Goal: Task Accomplishment & Management: Complete application form

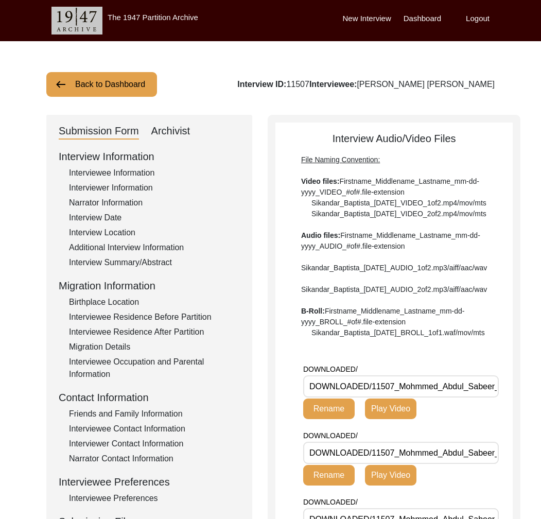
click at [105, 94] on button "Back to Dashboard" at bounding box center [101, 84] width 111 height 25
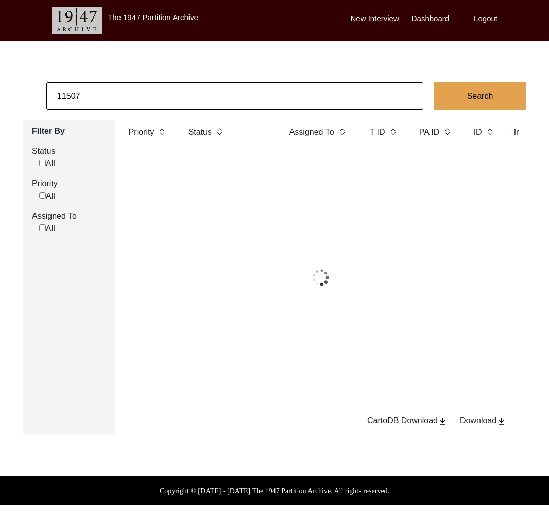
click at [105, 94] on input "11507" at bounding box center [234, 95] width 377 height 27
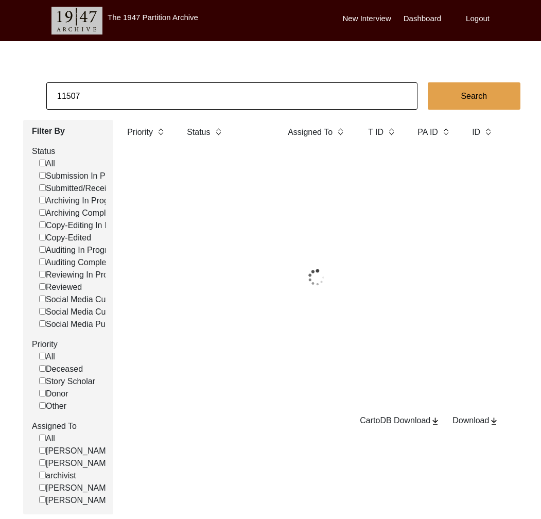
click at [105, 94] on input "11507" at bounding box center [231, 95] width 371 height 27
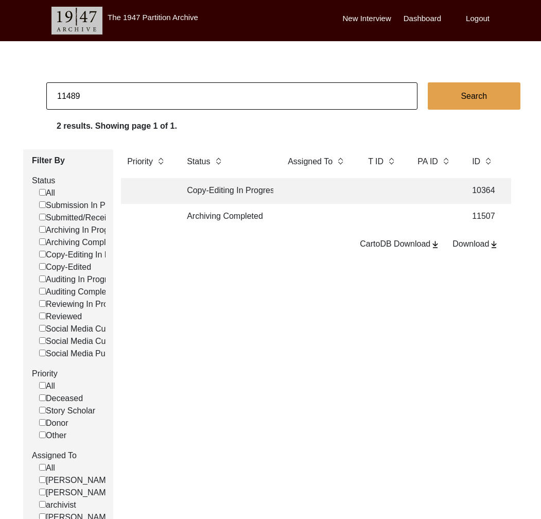
type input "11489"
checkbox input "false"
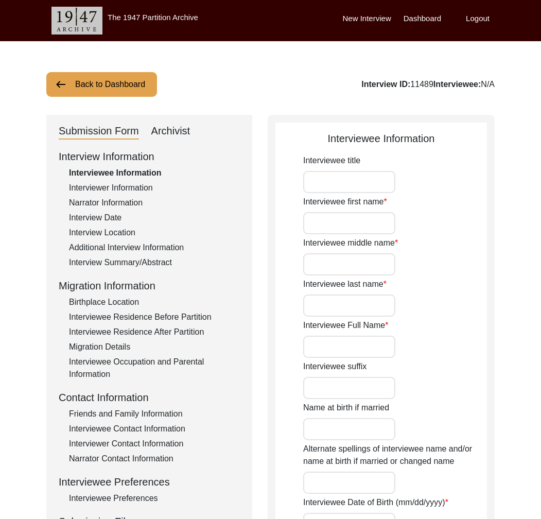
type input "Mr."
type input "[PERSON_NAME]"
type input "Prasad"
type input "[PERSON_NAME]"
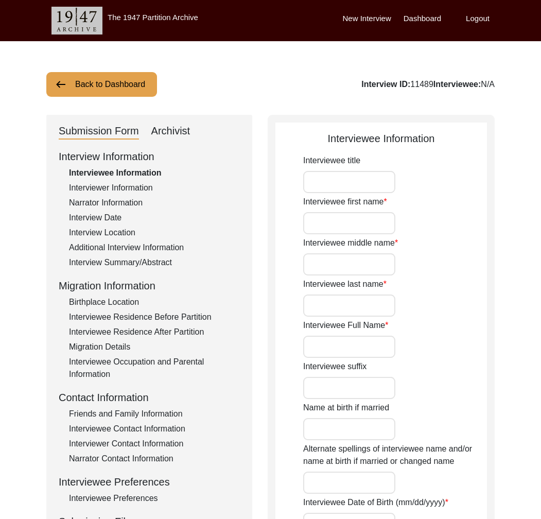
type input "[DATE]"
type input "88"
type input "[DEMOGRAPHIC_DATA]"
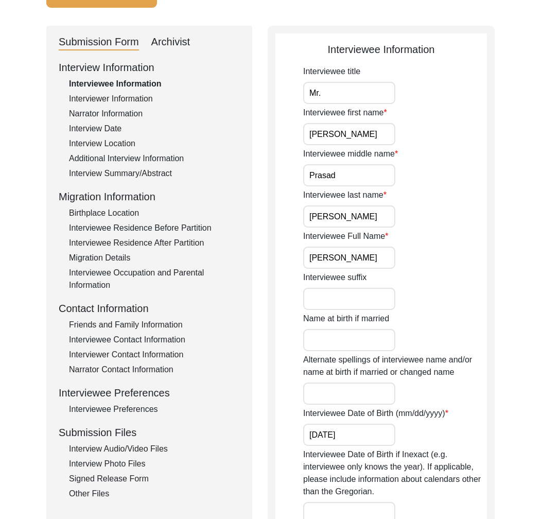
scroll to position [95, 0]
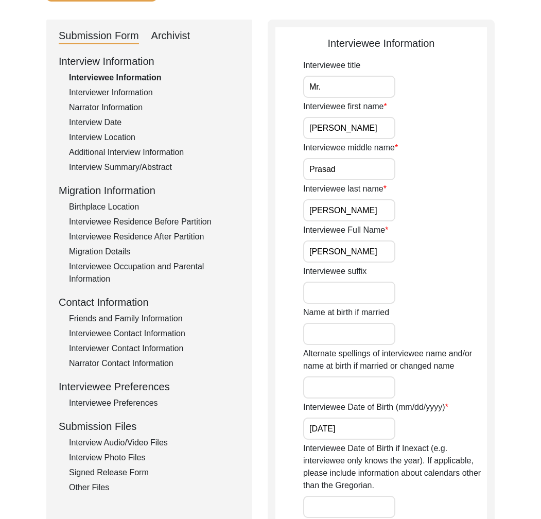
click at [159, 167] on div "Interview Summary/Abstract" at bounding box center [154, 167] width 171 height 12
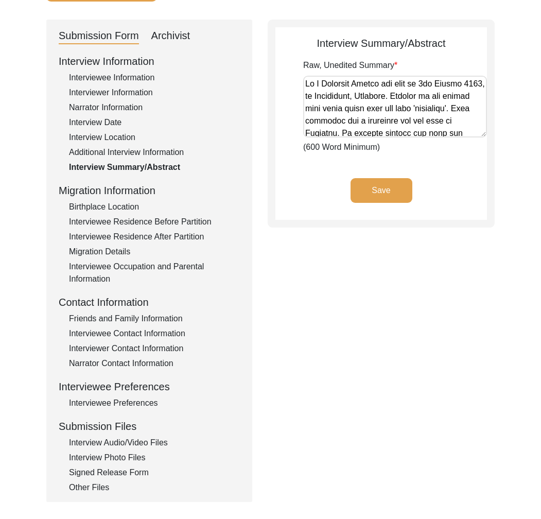
click at [144, 149] on div "Additional Interview Information" at bounding box center [154, 152] width 171 height 12
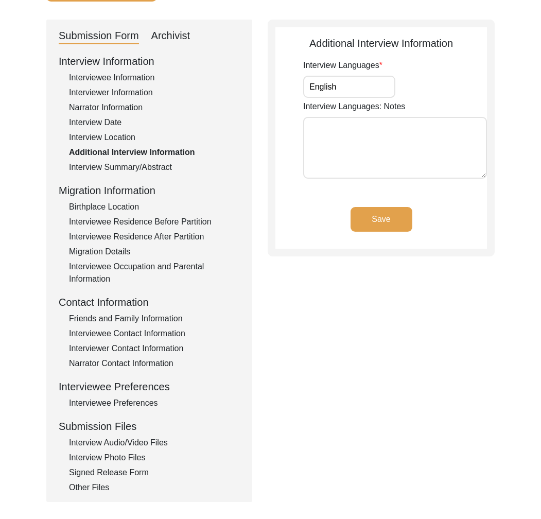
click at [144, 167] on div "Interview Summary/Abstract" at bounding box center [154, 167] width 171 height 12
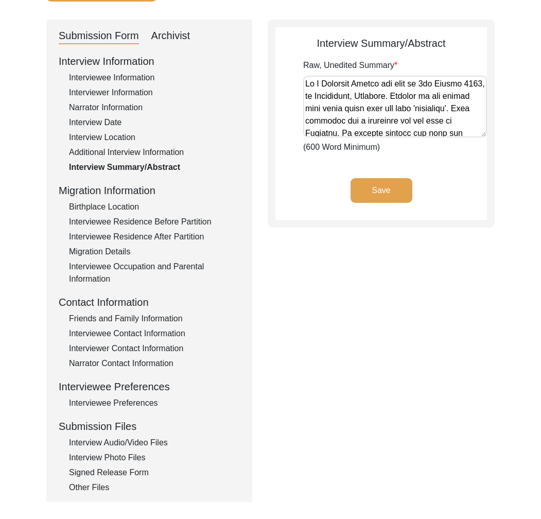
click at [159, 315] on div "Friends and Family Information" at bounding box center [154, 319] width 171 height 12
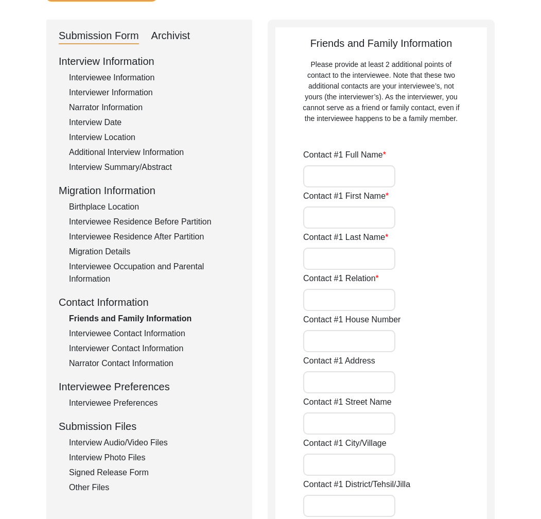
type input "[PERSON_NAME]"
type input "Prasad"
type input "Wife"
type input "[GEOGRAPHIC_DATA]"
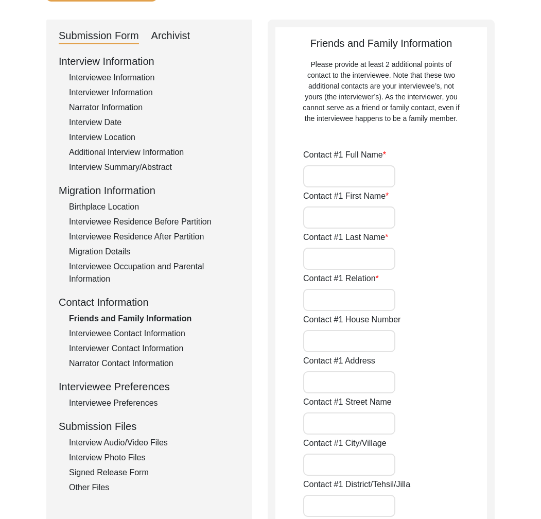
type input "7337222502"
type input "[EMAIL_ADDRESS][PERSON_NAME][DOMAIN_NAME]"
type input "-"
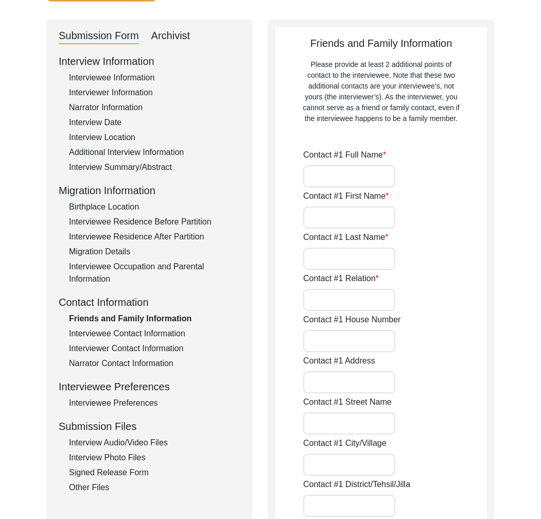
type input "-"
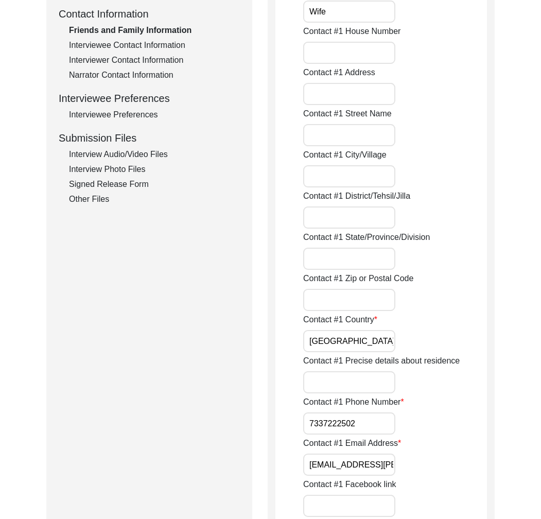
scroll to position [452, 0]
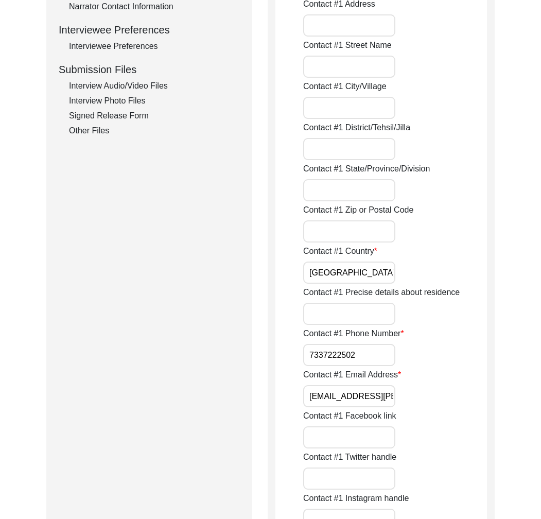
click at [354, 388] on input "[EMAIL_ADDRESS][PERSON_NAME][DOMAIN_NAME]" at bounding box center [349, 396] width 92 height 22
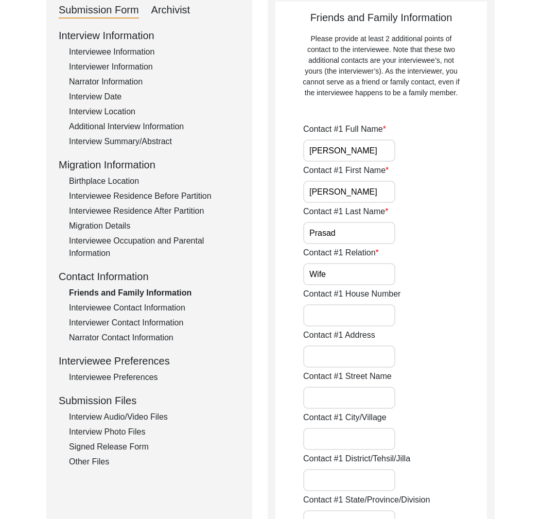
scroll to position [0, 0]
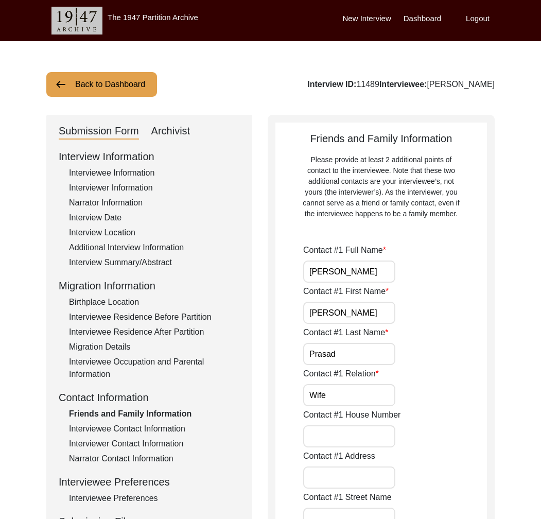
click at [165, 431] on div "Interviewee Contact Information" at bounding box center [154, 429] width 171 height 12
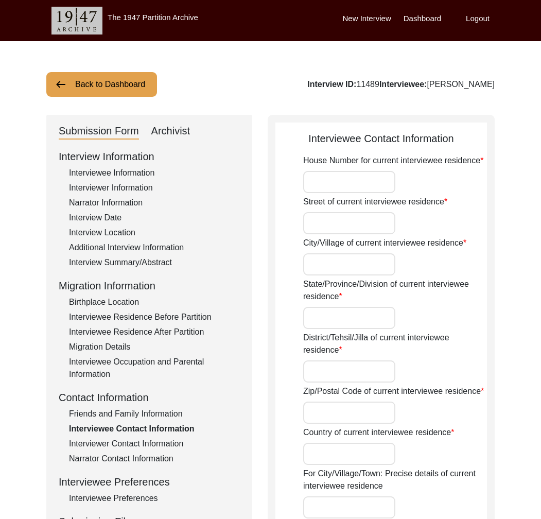
type input "302"
type input "Valmiki Nagar"
type input "[GEOGRAPHIC_DATA]"
type input "Telengana"
type input "[GEOGRAPHIC_DATA]"
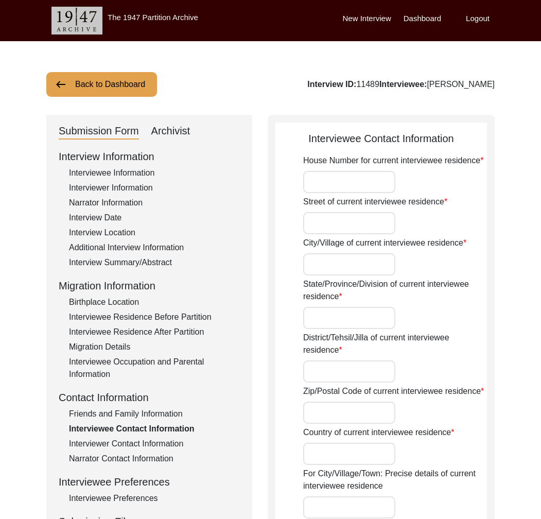
type input "500029"
type input "[GEOGRAPHIC_DATA]"
type input "Himayatnagar"
type input "[GEOGRAPHIC_DATA], [GEOGRAPHIC_DATA], [GEOGRAPHIC_DATA]"
type input "17.3850"
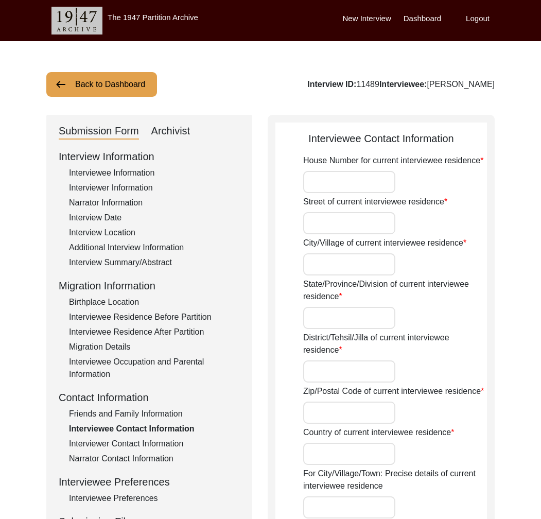
type input "78.4866"
type input "9989641602"
type input "[PERSON_NAME][EMAIL_ADDRESS][PERSON_NAME][DOMAIN_NAME]"
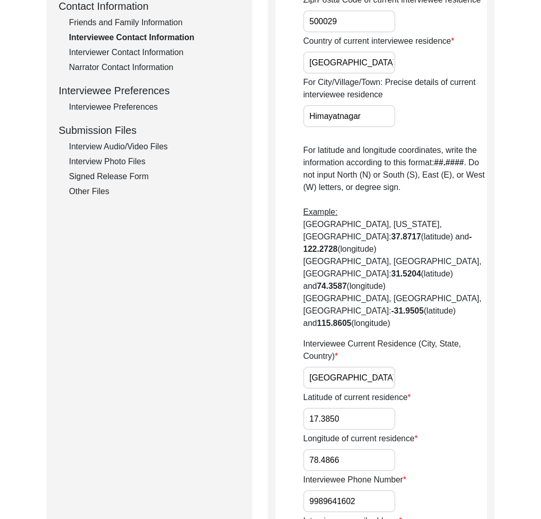
scroll to position [548, 0]
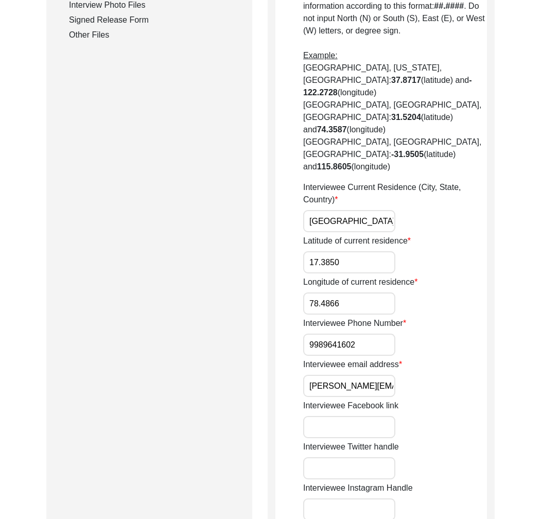
click at [352, 375] on input "[PERSON_NAME][EMAIL_ADDRESS][PERSON_NAME][DOMAIN_NAME]" at bounding box center [349, 386] width 92 height 22
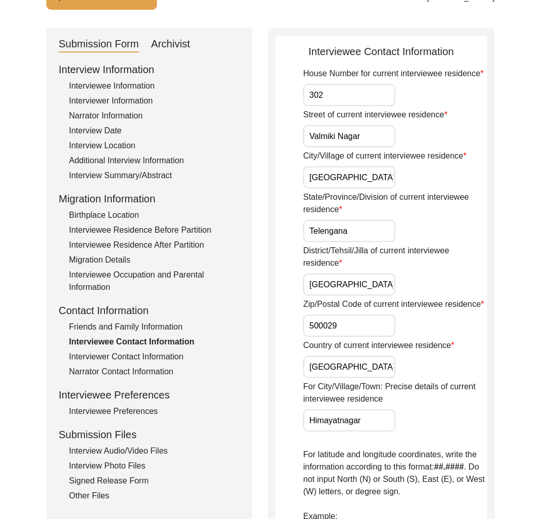
scroll to position [0, 0]
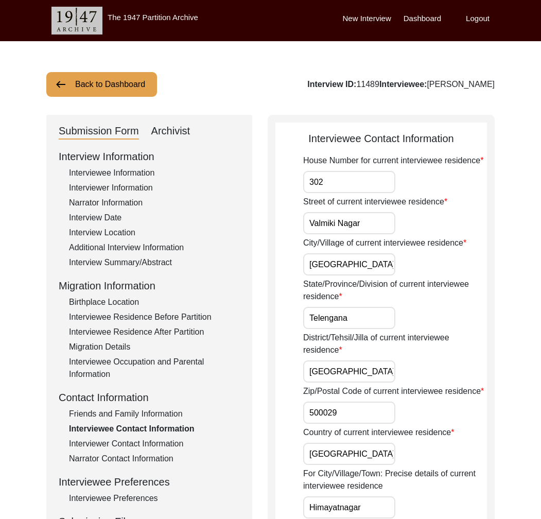
click at [153, 256] on div "Interview Summary/Abstract" at bounding box center [154, 262] width 171 height 12
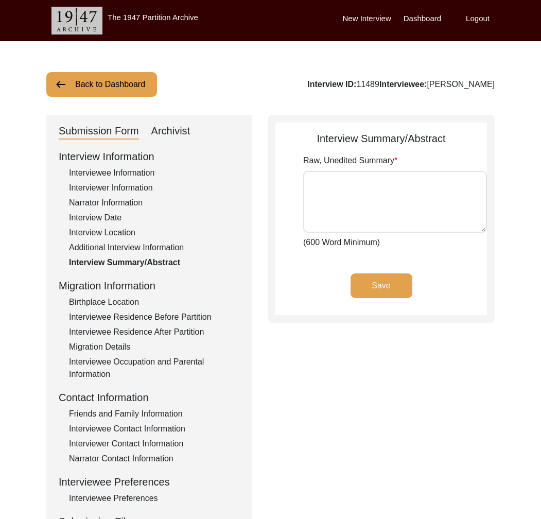
type textarea "Dr [PERSON_NAME] was born on [DEMOGRAPHIC_DATA], in [GEOGRAPHIC_DATA], [GEOGRAP…"
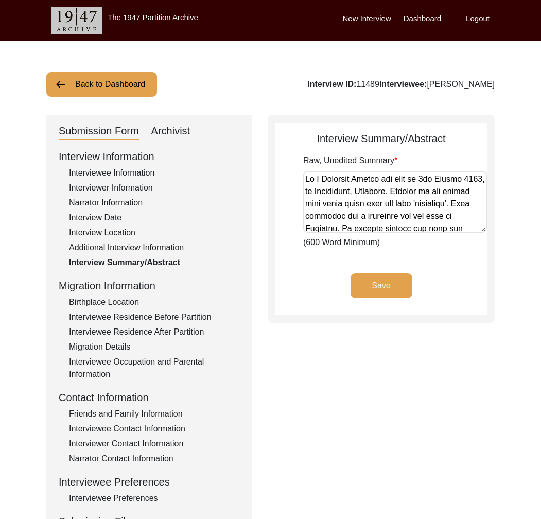
click at [99, 83] on button "Back to Dashboard" at bounding box center [101, 84] width 111 height 25
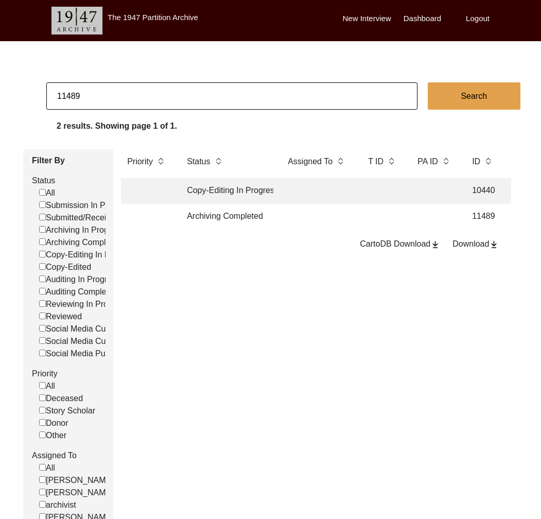
drag, startPoint x: 68, startPoint y: 98, endPoint x: 140, endPoint y: 104, distance: 71.3
click at [140, 104] on input "11489" at bounding box center [231, 95] width 371 height 27
type input "11507"
checkbox input "false"
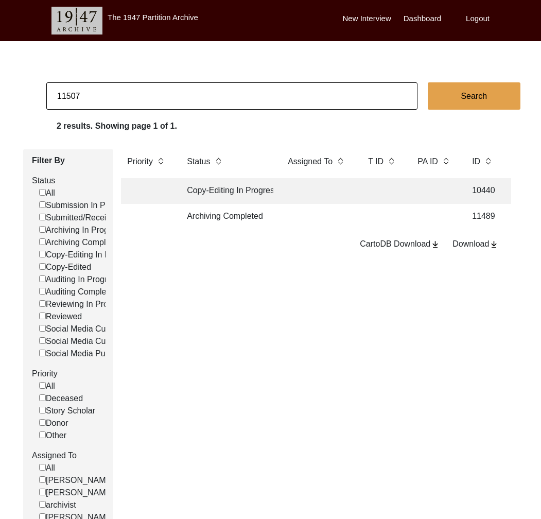
checkbox input "false"
click at [253, 228] on td "Archiving Completed" at bounding box center [227, 217] width 93 height 26
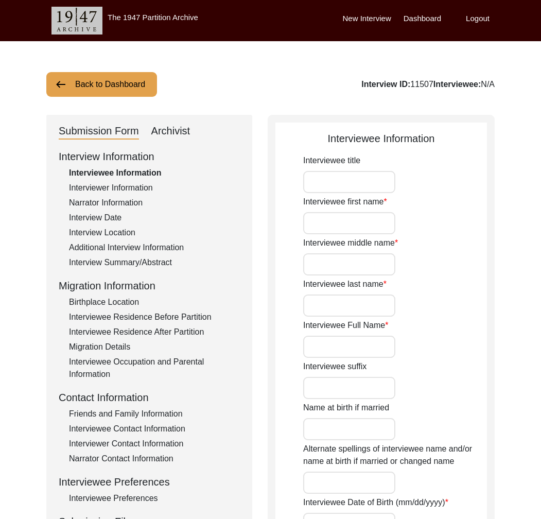
type input "Mr."
type input "[PERSON_NAME]"
type input "[PERSON_NAME] [PERSON_NAME]"
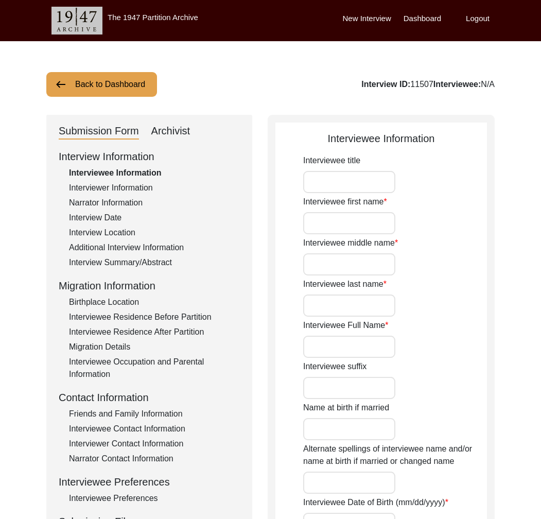
type input "1942"
type input "Interviewee doesn't remember his exact birthdate. He remembers he was 5 at the …"
type input "83"
type input "[DEMOGRAPHIC_DATA]"
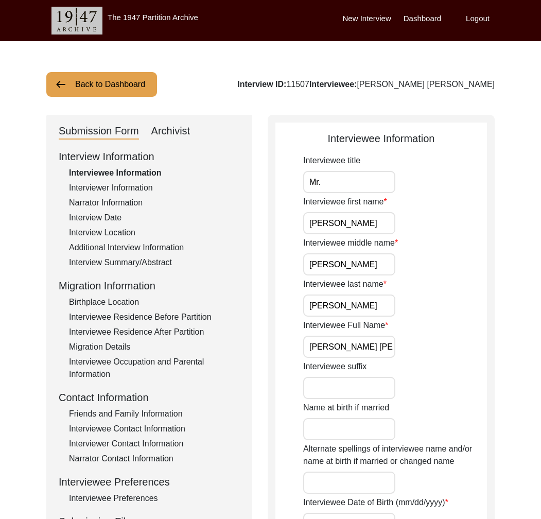
drag, startPoint x: 157, startPoint y: 272, endPoint x: 154, endPoint y: 268, distance: 5.3
click at [156, 272] on div "Interview Information Interviewee Information Interviewer Information Narrator …" at bounding box center [149, 369] width 181 height 440
click at [154, 268] on div "Interview Summary/Abstract" at bounding box center [154, 262] width 171 height 12
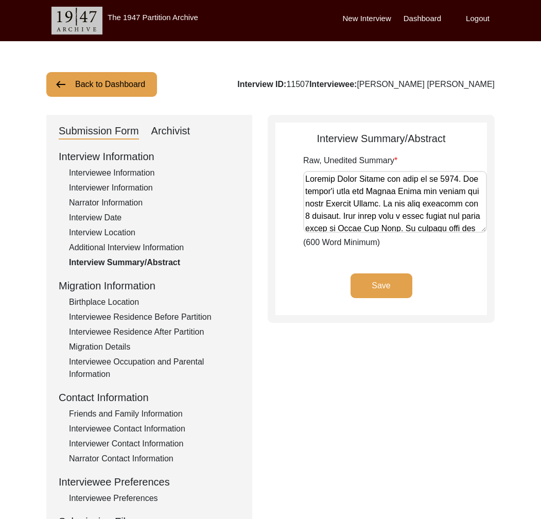
click at [161, 418] on div "Friends and Family Information" at bounding box center [154, 414] width 171 height 12
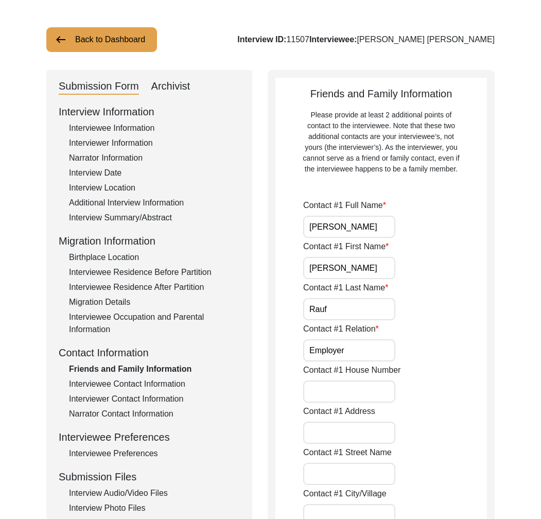
scroll to position [80, 0]
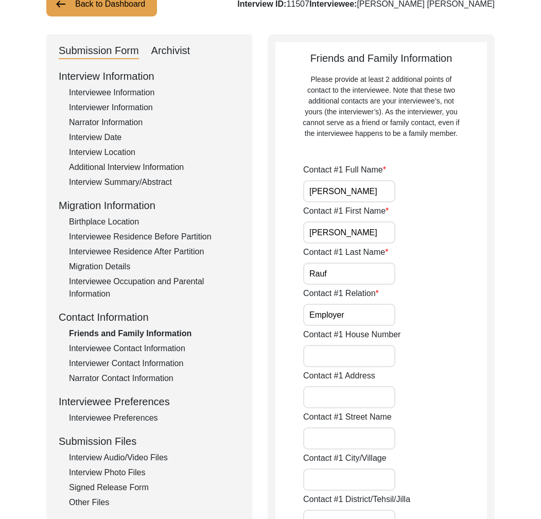
click at [144, 352] on div "Interviewee Contact Information" at bounding box center [154, 348] width 171 height 12
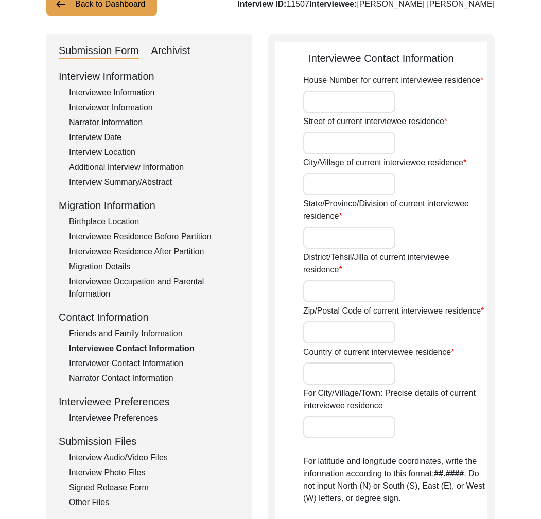
type input "M.A Rauf Bidri Craft"
type input "[PERSON_NAME], Chambara Rd"
type input "Bidar"
type input "[GEOGRAPHIC_DATA]"
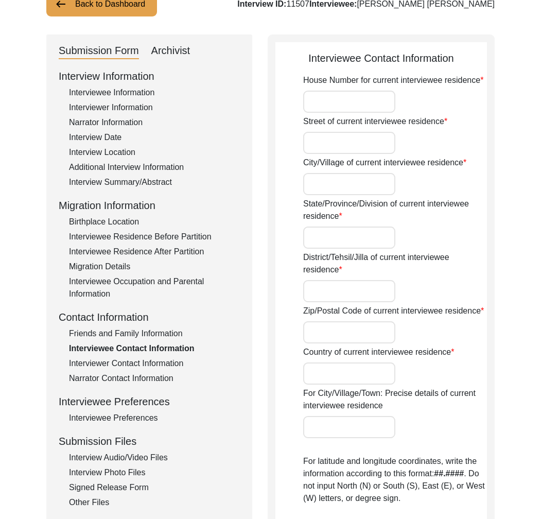
type input "585401"
type input "[GEOGRAPHIC_DATA]"
type input "Bidar, [GEOGRAPHIC_DATA], [GEOGRAPHIC_DATA], [GEOGRAPHIC_DATA], [GEOGRAPHIC_DAT…"
type input "17.9104"
type input "77.5199"
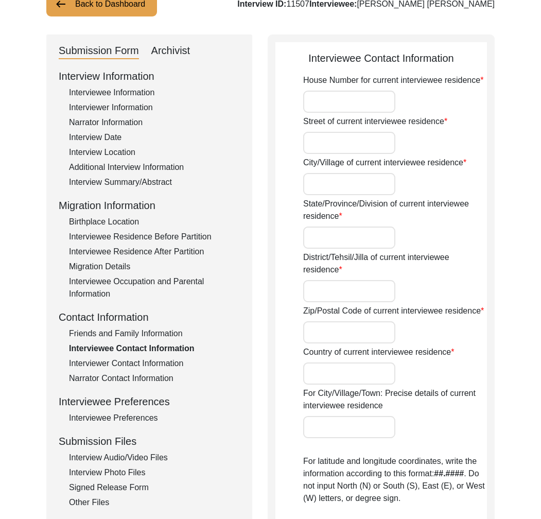
type input "9980243327"
type input "-"
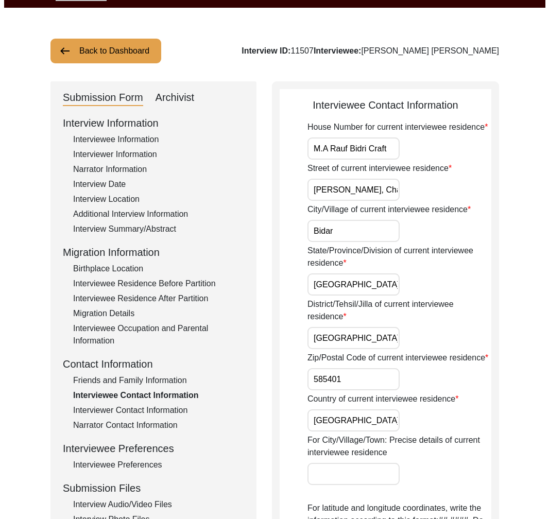
scroll to position [0, 0]
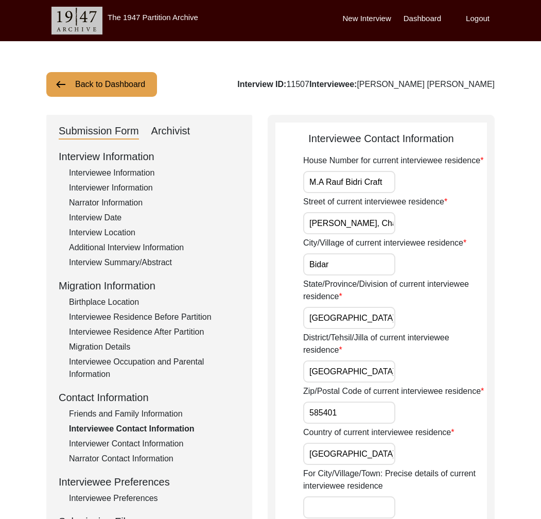
click at [477, 20] on label "Logout" at bounding box center [478, 19] width 24 height 12
